Goal: Navigation & Orientation: Understand site structure

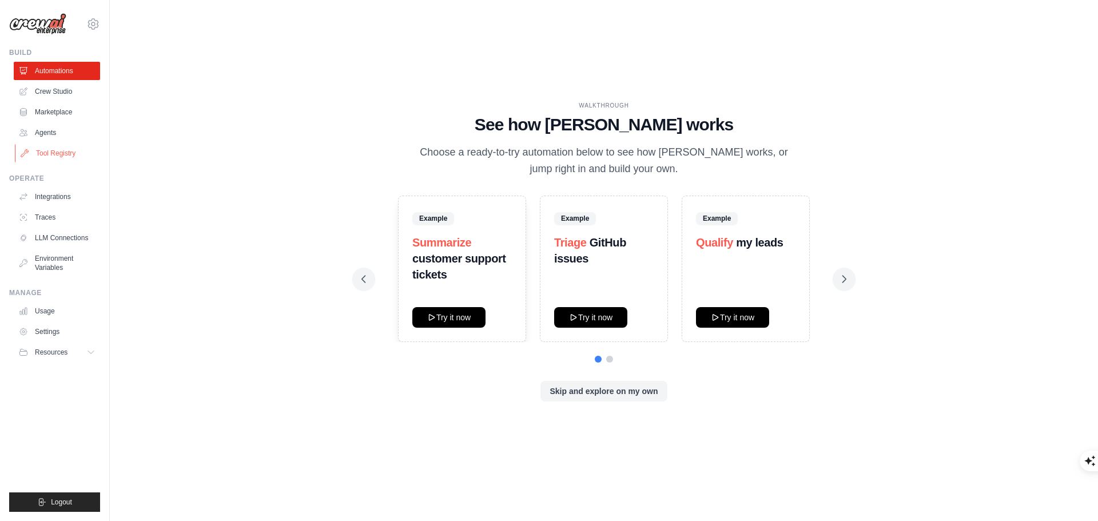
click at [49, 154] on link "Tool Registry" at bounding box center [58, 153] width 86 height 18
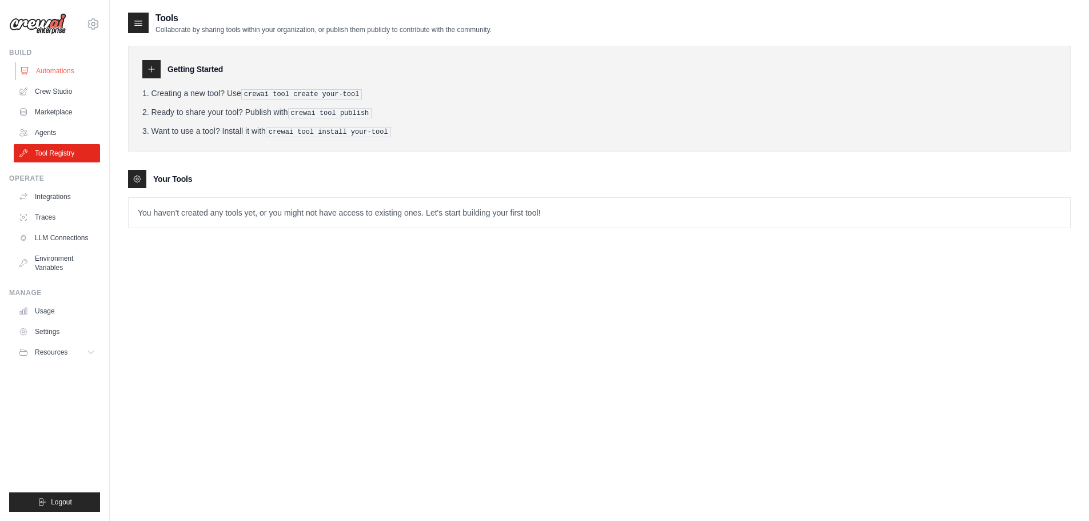
click at [59, 74] on link "Automations" at bounding box center [58, 71] width 86 height 18
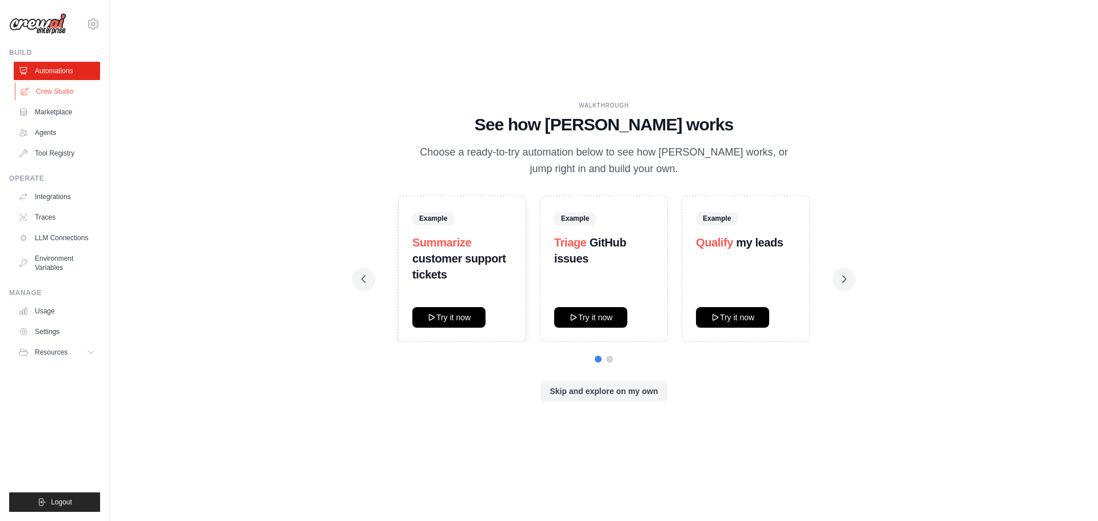
click at [53, 93] on link "Crew Studio" at bounding box center [58, 91] width 86 height 18
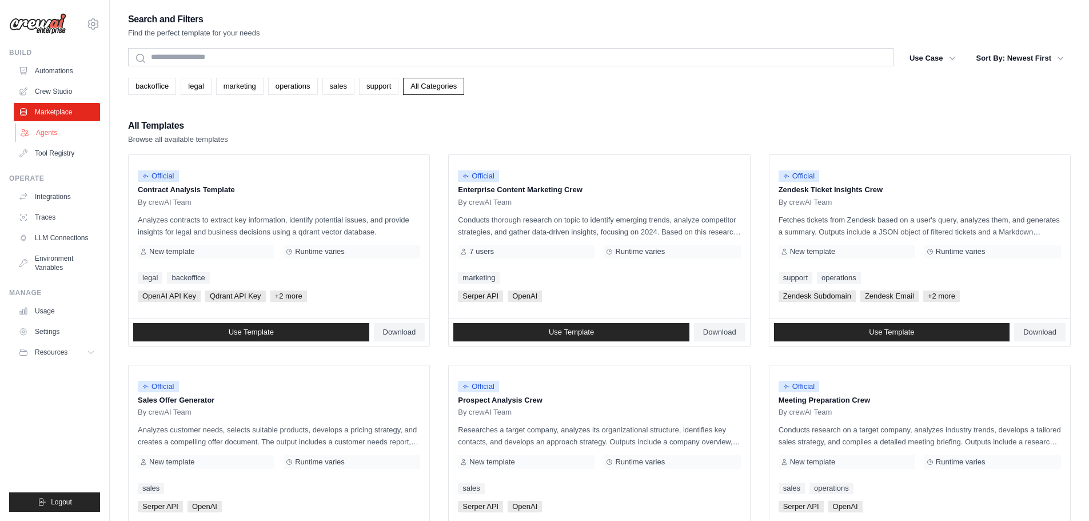
click at [49, 134] on link "Agents" at bounding box center [58, 132] width 86 height 18
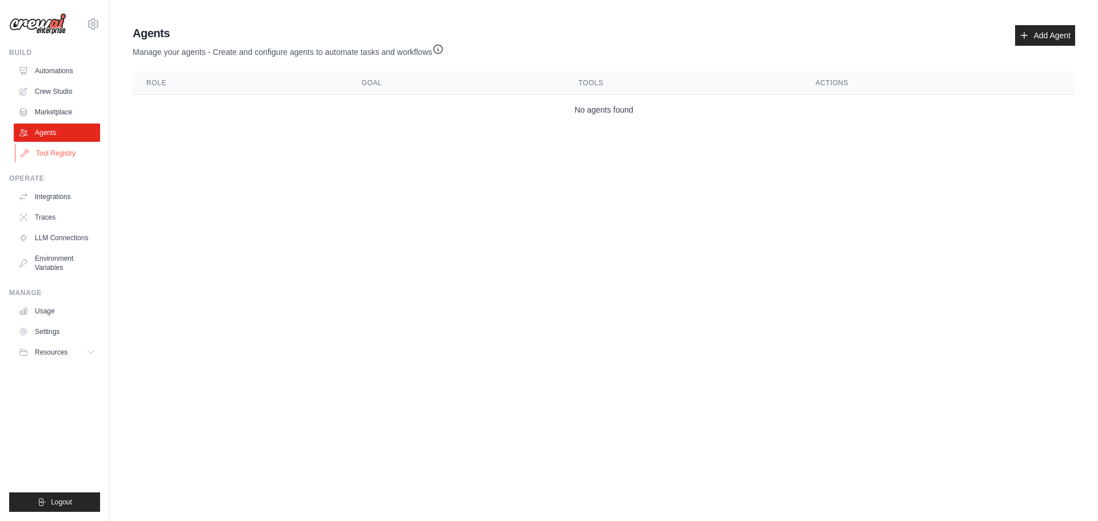
click at [56, 153] on link "Tool Registry" at bounding box center [58, 153] width 86 height 18
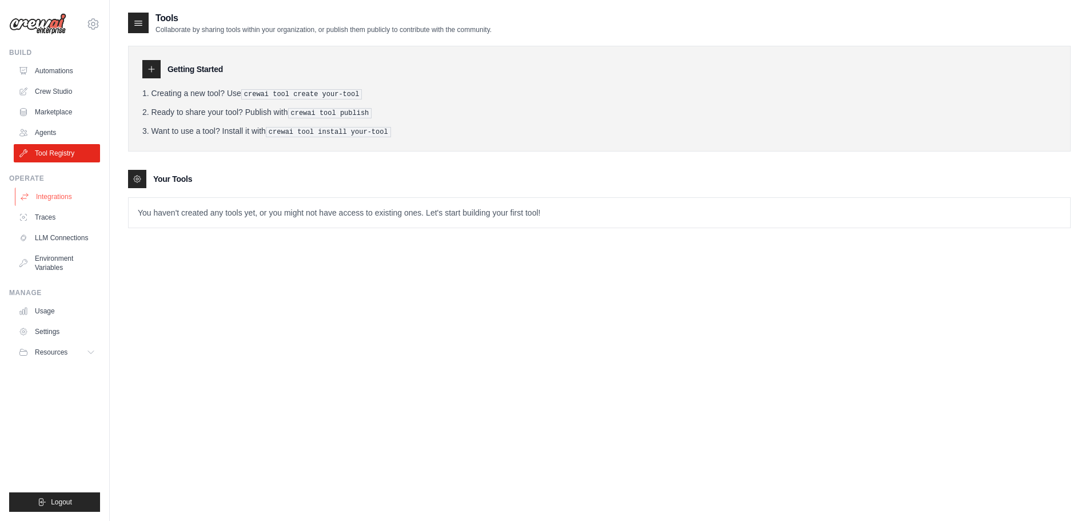
click at [49, 192] on link "Integrations" at bounding box center [58, 197] width 86 height 18
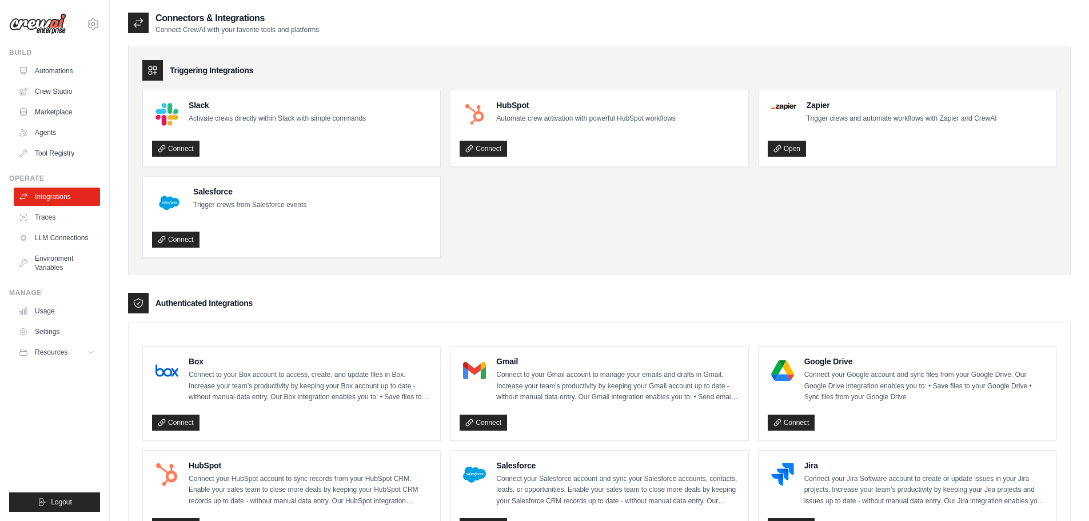
scroll to position [57, 0]
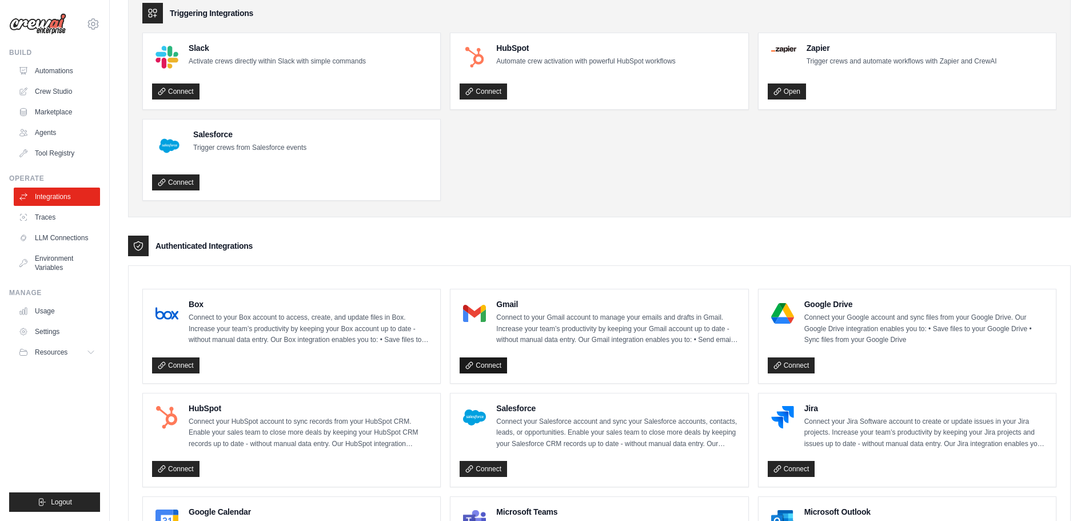
click at [491, 362] on link "Connect" at bounding box center [483, 365] width 47 height 16
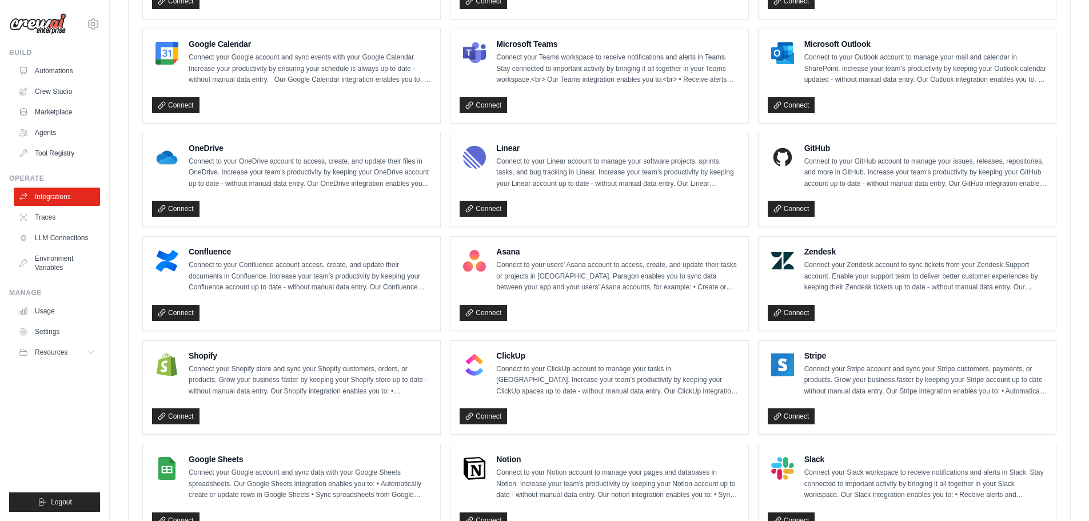
scroll to position [239, 0]
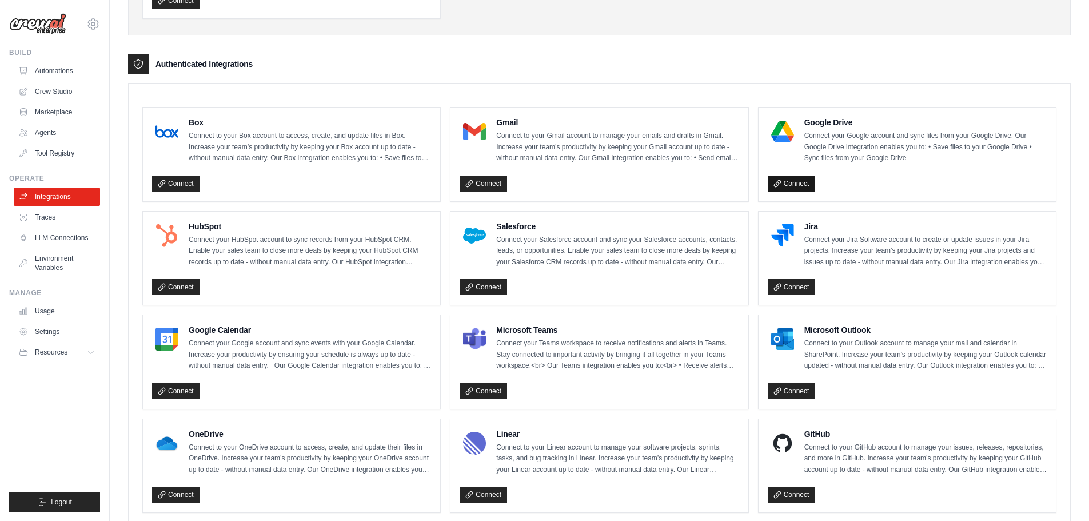
click at [806, 182] on link "Connect" at bounding box center [791, 184] width 47 height 16
